Goal: Check status: Check status

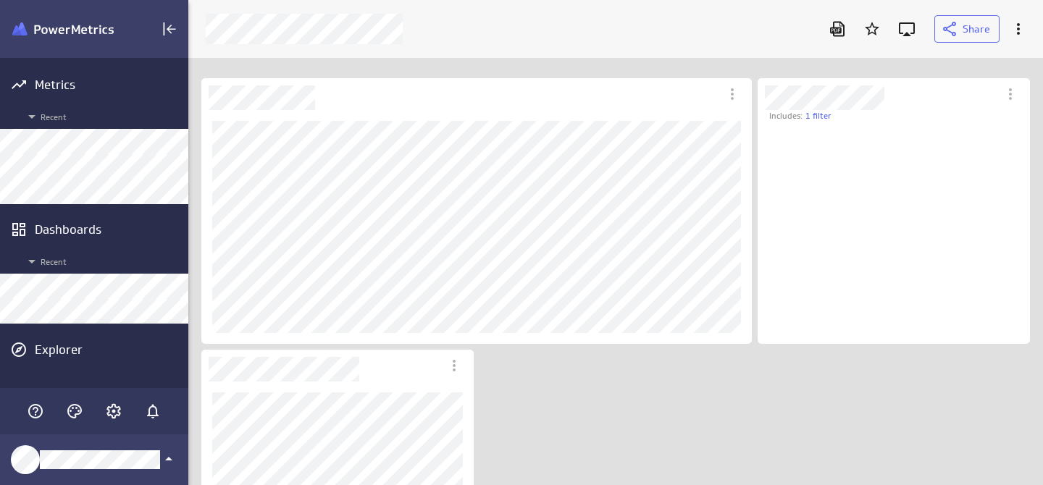
scroll to position [201, 251]
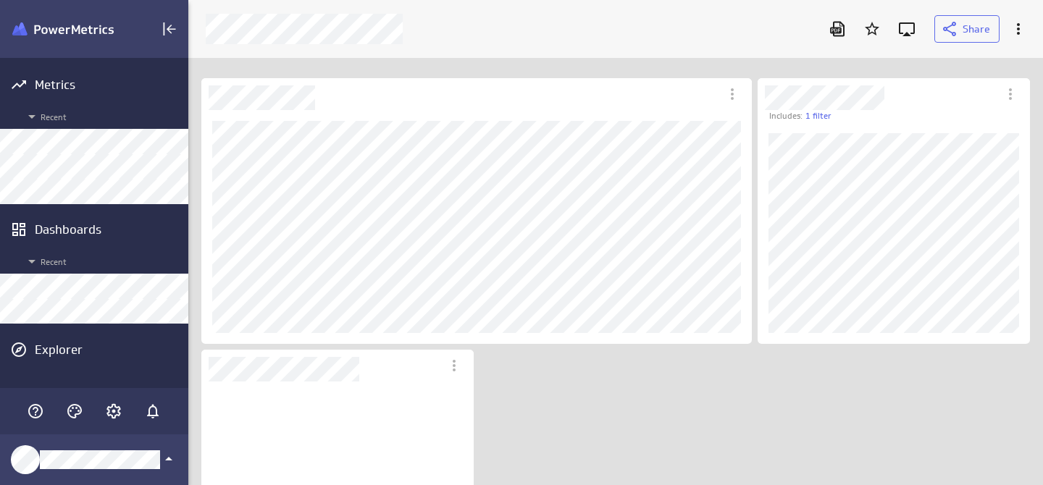
scroll to position [213, 251]
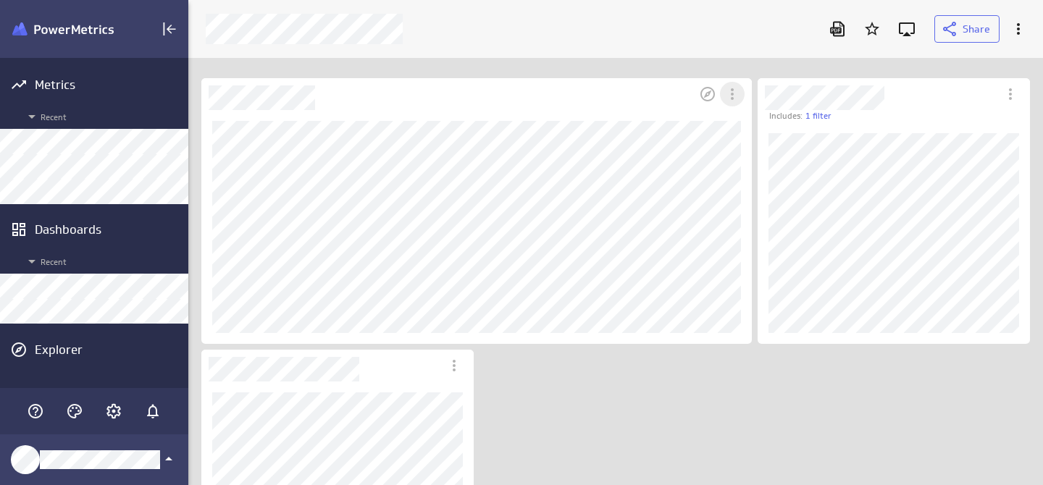
click at [735, 94] on icon "More actions" at bounding box center [732, 93] width 17 height 17
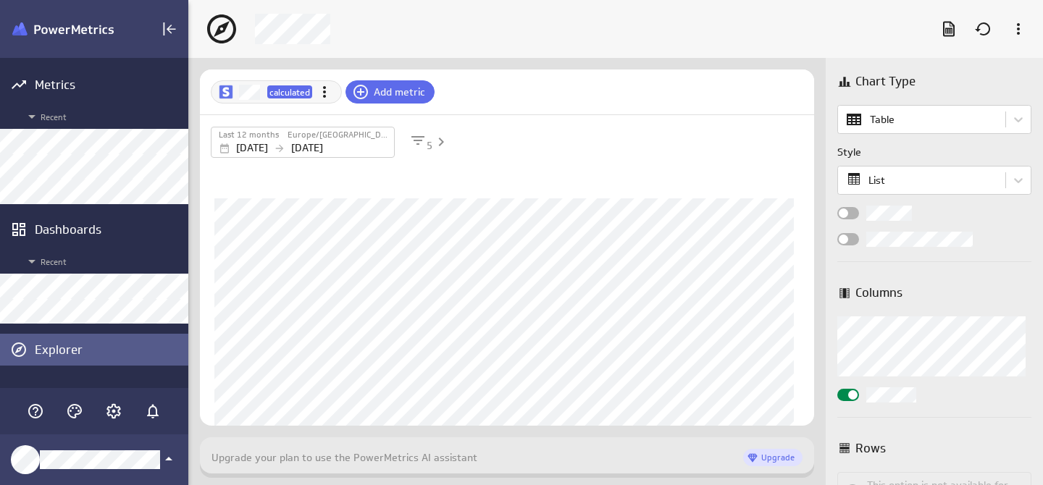
scroll to position [41, 615]
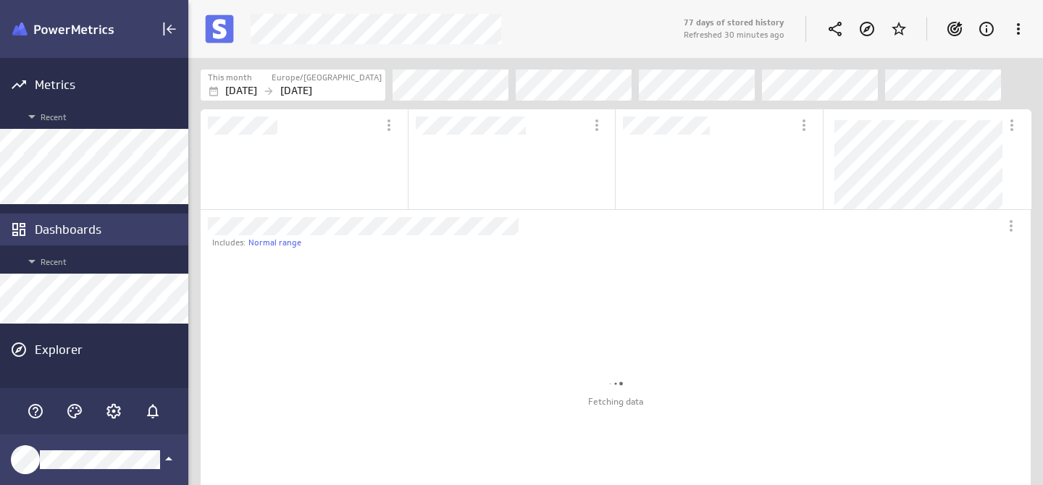
scroll to position [295, 368]
